Goal: Task Accomplishment & Management: Use online tool/utility

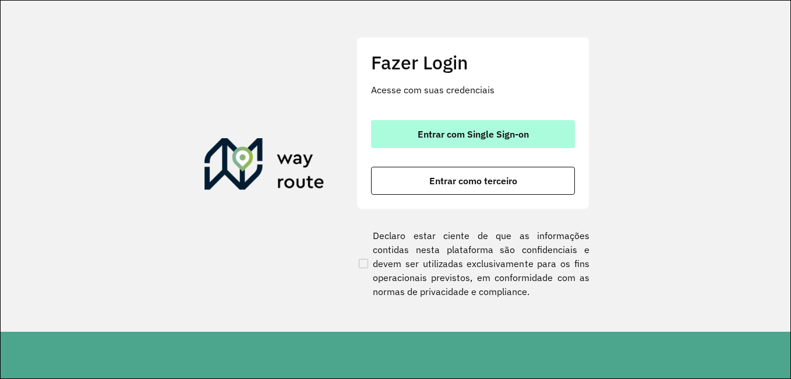
drag, startPoint x: 483, startPoint y: 133, endPoint x: 495, endPoint y: 133, distance: 11.7
click at [485, 135] on span "Entrar com Single Sign-on" at bounding box center [473, 133] width 111 height 9
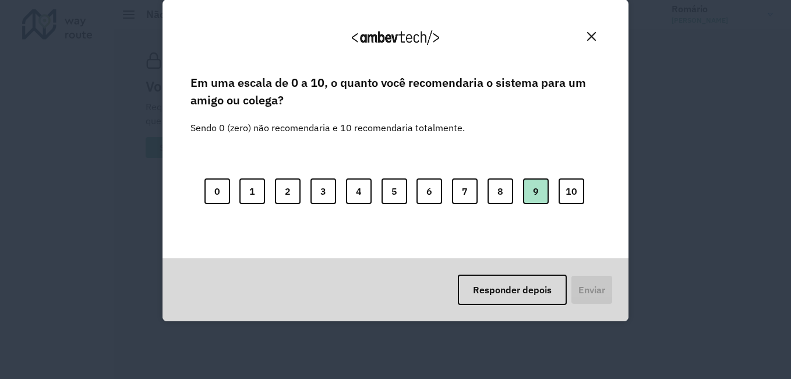
click at [533, 193] on button "9" at bounding box center [536, 191] width 26 height 26
drag, startPoint x: 569, startPoint y: 186, endPoint x: 566, endPoint y: 246, distance: 60.1
click at [569, 187] on button "10" at bounding box center [572, 191] width 26 height 26
drag, startPoint x: 592, startPoint y: 291, endPoint x: 600, endPoint y: 223, distance: 68.6
click at [593, 291] on button "Enviar" at bounding box center [590, 289] width 43 height 30
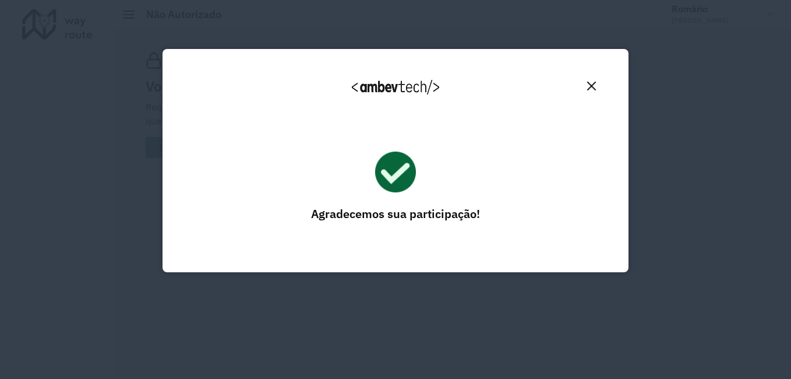
click at [588, 89] on div "Agradecemos seu feedback!" at bounding box center [396, 92] width 438 height 59
click at [597, 90] on button "Fechar" at bounding box center [592, 86] width 18 height 18
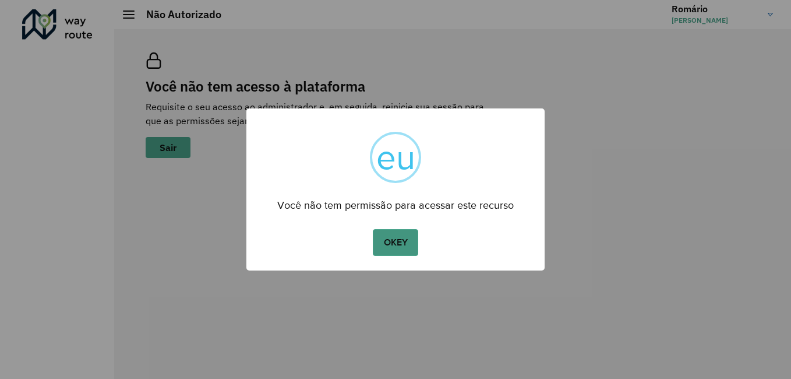
click at [399, 242] on button "OKEY" at bounding box center [395, 242] width 45 height 27
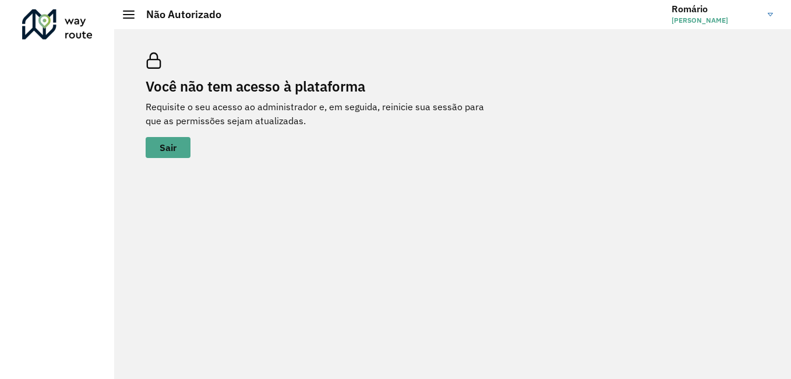
drag, startPoint x: 176, startPoint y: 146, endPoint x: 223, endPoint y: 151, distance: 47.5
click at [176, 146] on font "Sair" at bounding box center [168, 148] width 17 height 12
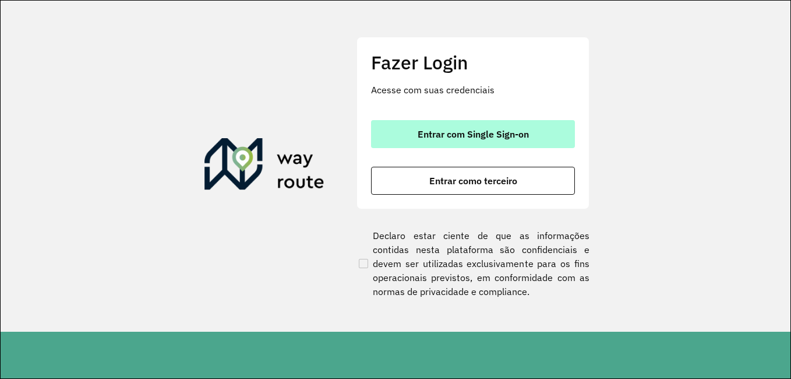
click at [476, 135] on span "Entrar com Single Sign-on" at bounding box center [473, 133] width 111 height 9
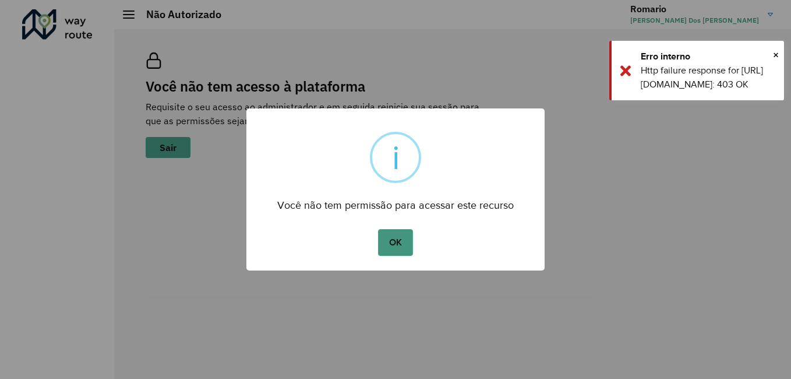
click at [400, 246] on button "OK" at bounding box center [395, 242] width 34 height 27
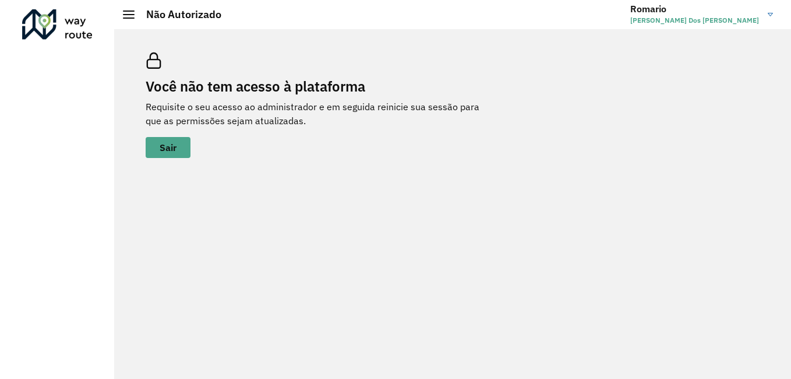
click at [757, 14] on h3 "Romario" at bounding box center [694, 8] width 129 height 11
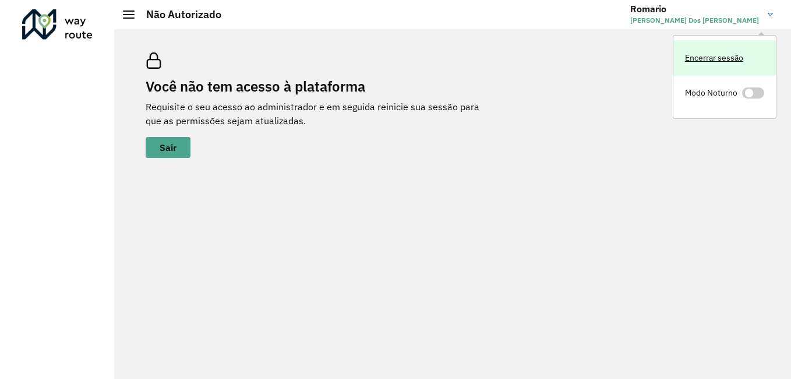
click at [703, 55] on link "Encerrar sessão" at bounding box center [724, 58] width 103 height 36
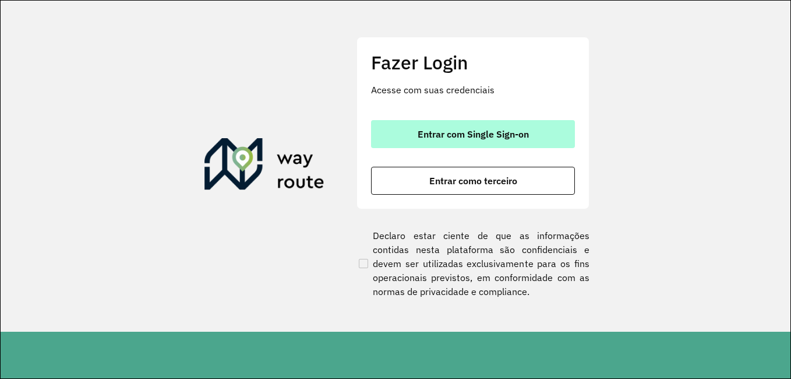
click at [519, 135] on span "Entrar com Single Sign-on" at bounding box center [473, 133] width 111 height 9
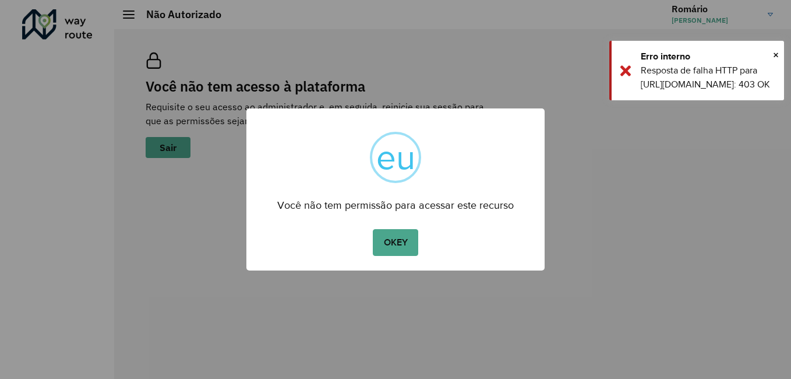
click at [604, 29] on div "× eu Você não tem permissão para acessar este recurso OKEY No Cancel" at bounding box center [395, 189] width 791 height 379
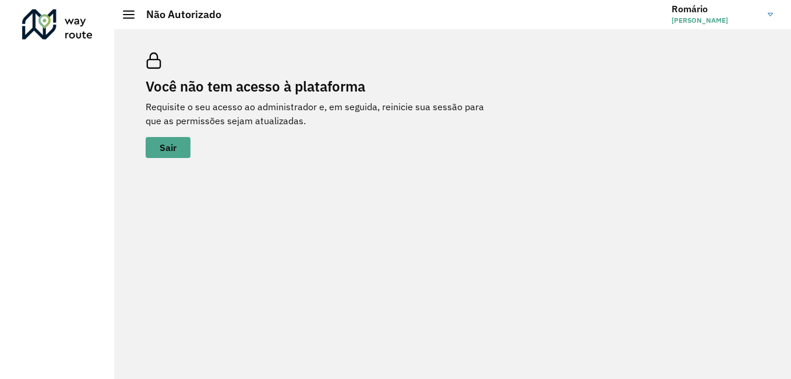
click at [770, 16] on link "Romário Romário Crisan dos Santos" at bounding box center [727, 14] width 110 height 30
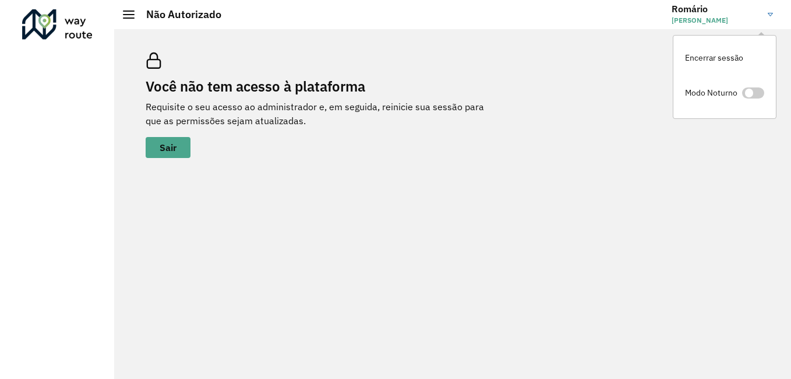
click at [687, 16] on span "[PERSON_NAME]" at bounding box center [715, 20] width 87 height 10
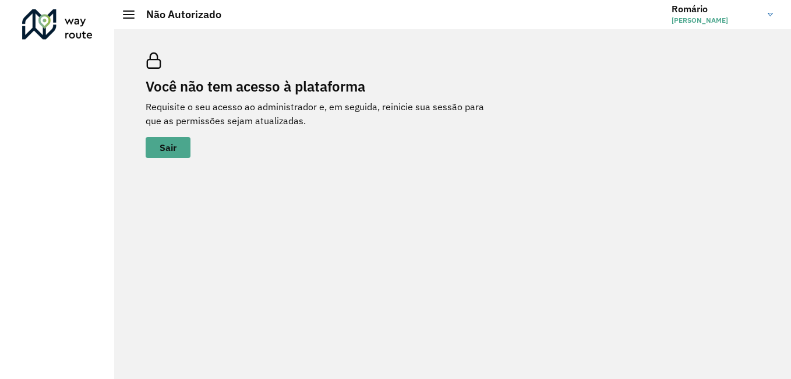
click at [687, 16] on span "Romário Crisan dos Santos" at bounding box center [715, 20] width 87 height 10
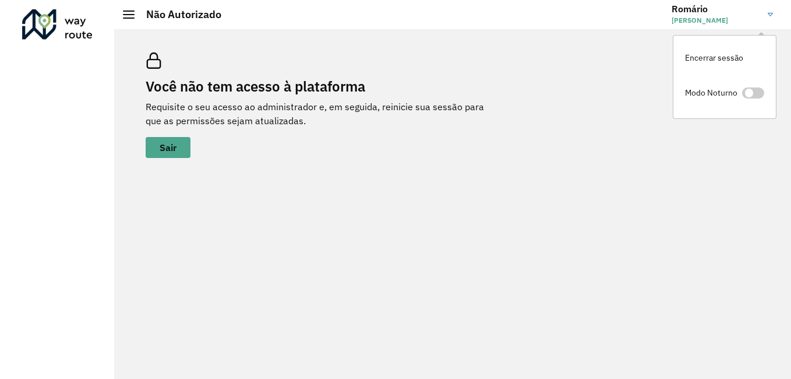
click at [687, 16] on span "Romário Crisan dos Santos" at bounding box center [715, 20] width 87 height 10
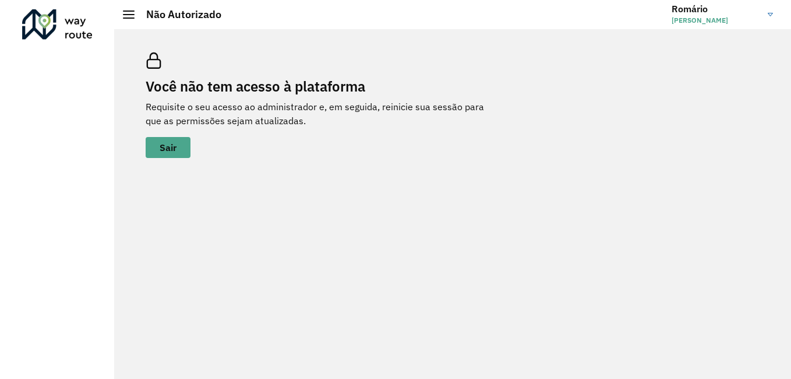
click at [688, 9] on h3 "Romário" at bounding box center [715, 8] width 87 height 11
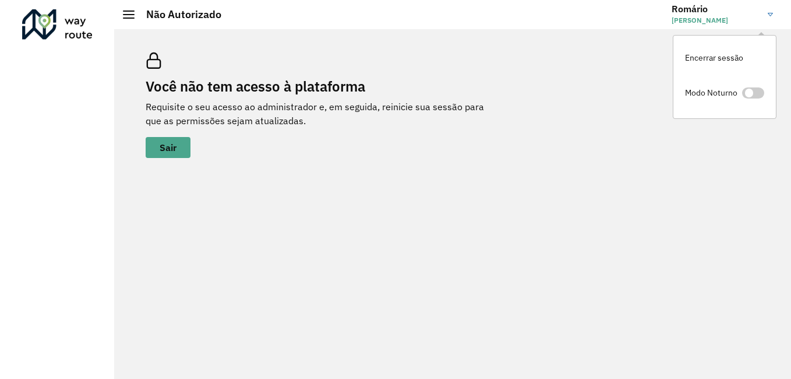
click at [697, 20] on span "Romário Crisan dos Santos" at bounding box center [715, 20] width 87 height 10
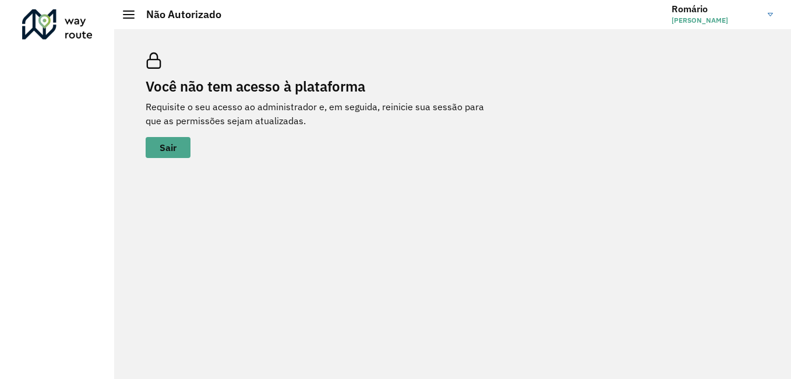
click at [683, 9] on h3 "Romário" at bounding box center [715, 8] width 87 height 11
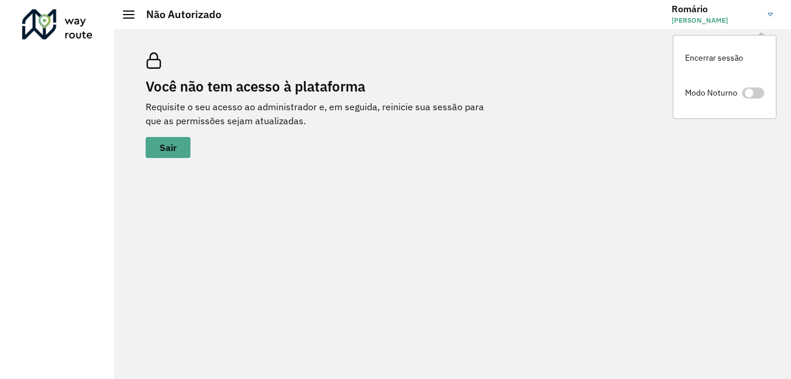
click at [678, 8] on h3 "Romário" at bounding box center [715, 8] width 87 height 11
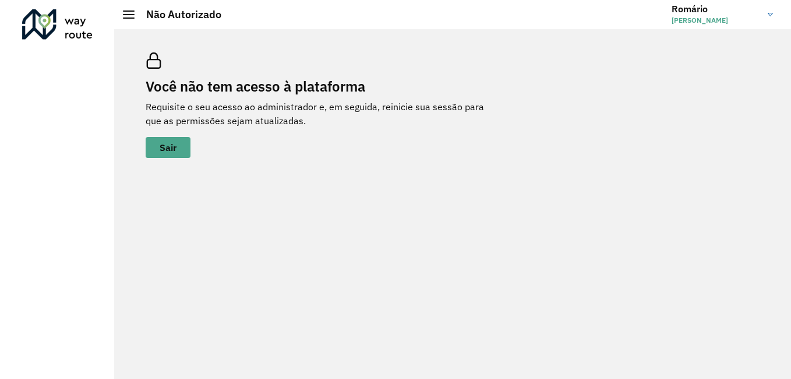
click at [676, 17] on span "Romário Crisan dos Santos" at bounding box center [715, 20] width 87 height 10
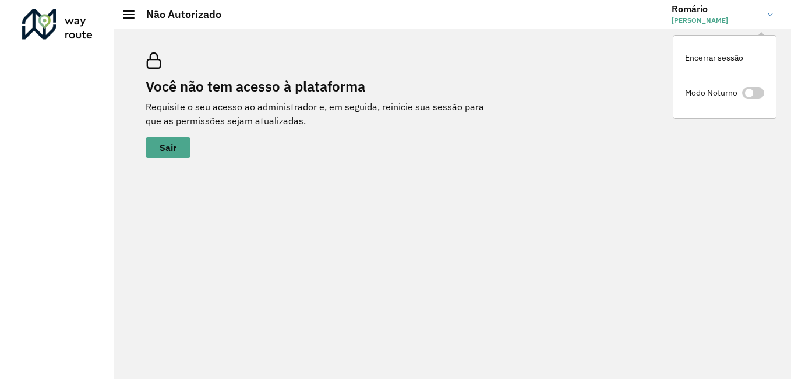
click at [725, 19] on span "Romário Crisan dos Santos" at bounding box center [715, 20] width 87 height 10
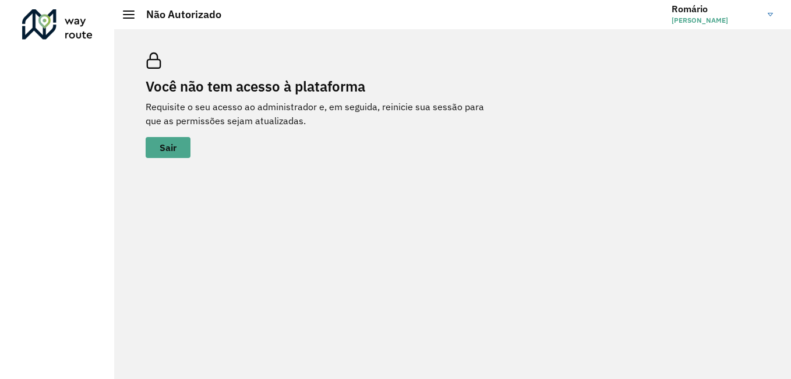
click at [703, 18] on span "Romário Crisan dos Santos" at bounding box center [715, 20] width 87 height 10
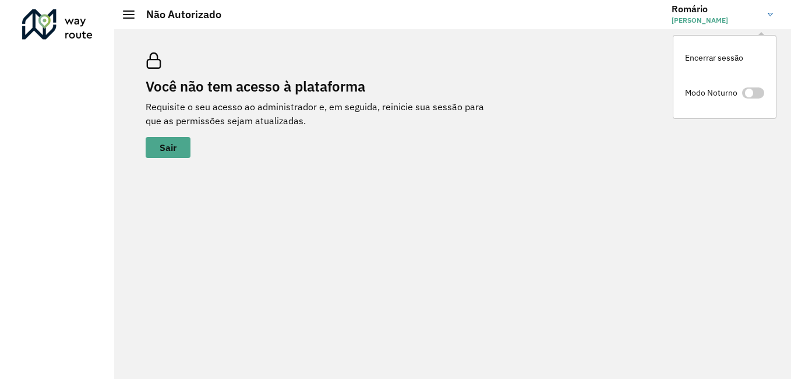
click at [125, 13] on div at bounding box center [129, 14] width 12 height 8
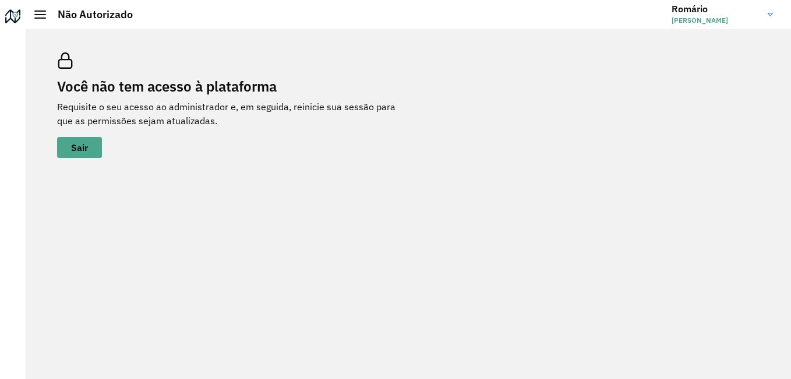
click at [43, 15] on span at bounding box center [40, 14] width 12 height 1
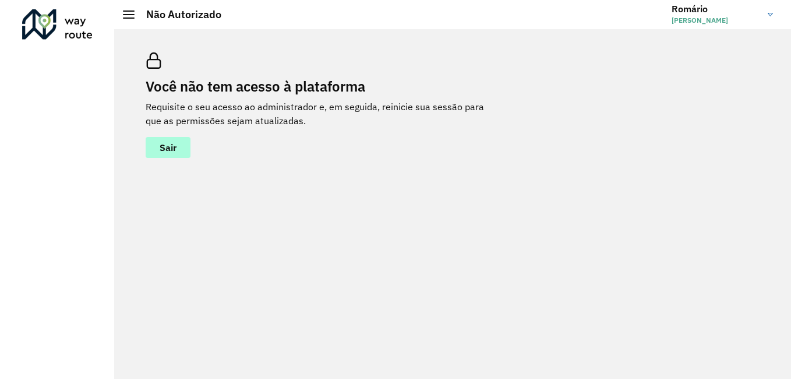
click at [172, 144] on font "Sair" at bounding box center [168, 148] width 17 height 12
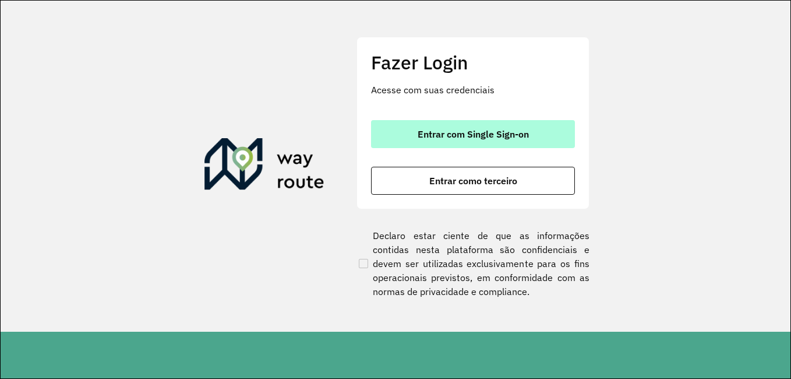
click at [507, 131] on span "Entrar com Single Sign-on" at bounding box center [473, 133] width 111 height 9
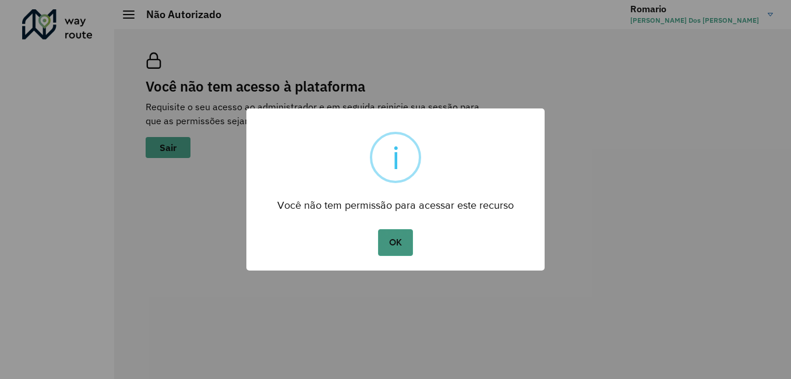
click at [399, 240] on button "OK" at bounding box center [395, 242] width 34 height 27
